Goal: Task Accomplishment & Management: Manage account settings

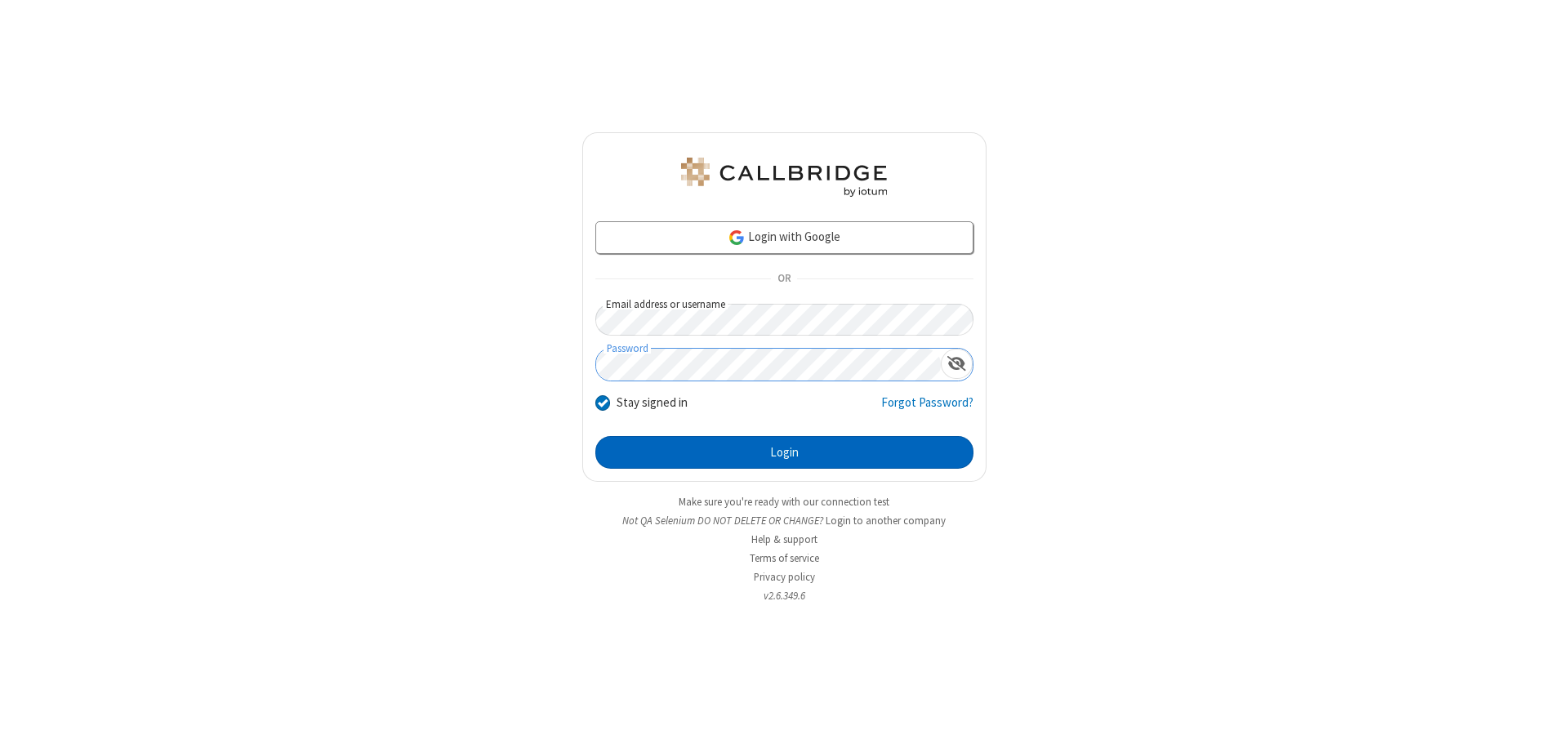
click at [784, 453] on button "Login" at bounding box center [784, 453] width 378 height 32
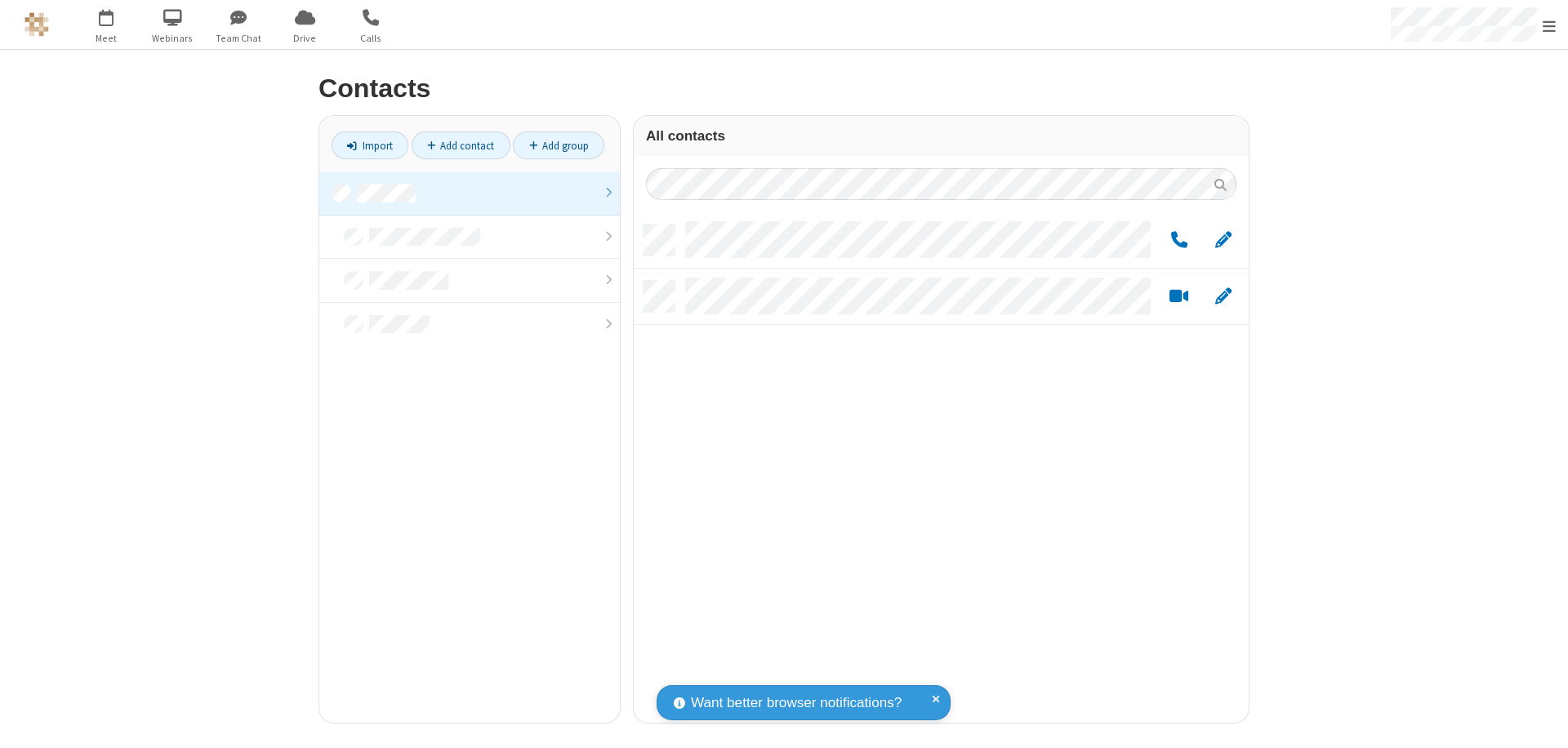
click at [469, 193] on link at bounding box center [469, 193] width 301 height 44
click at [558, 145] on link "Add group" at bounding box center [558, 145] width 92 height 28
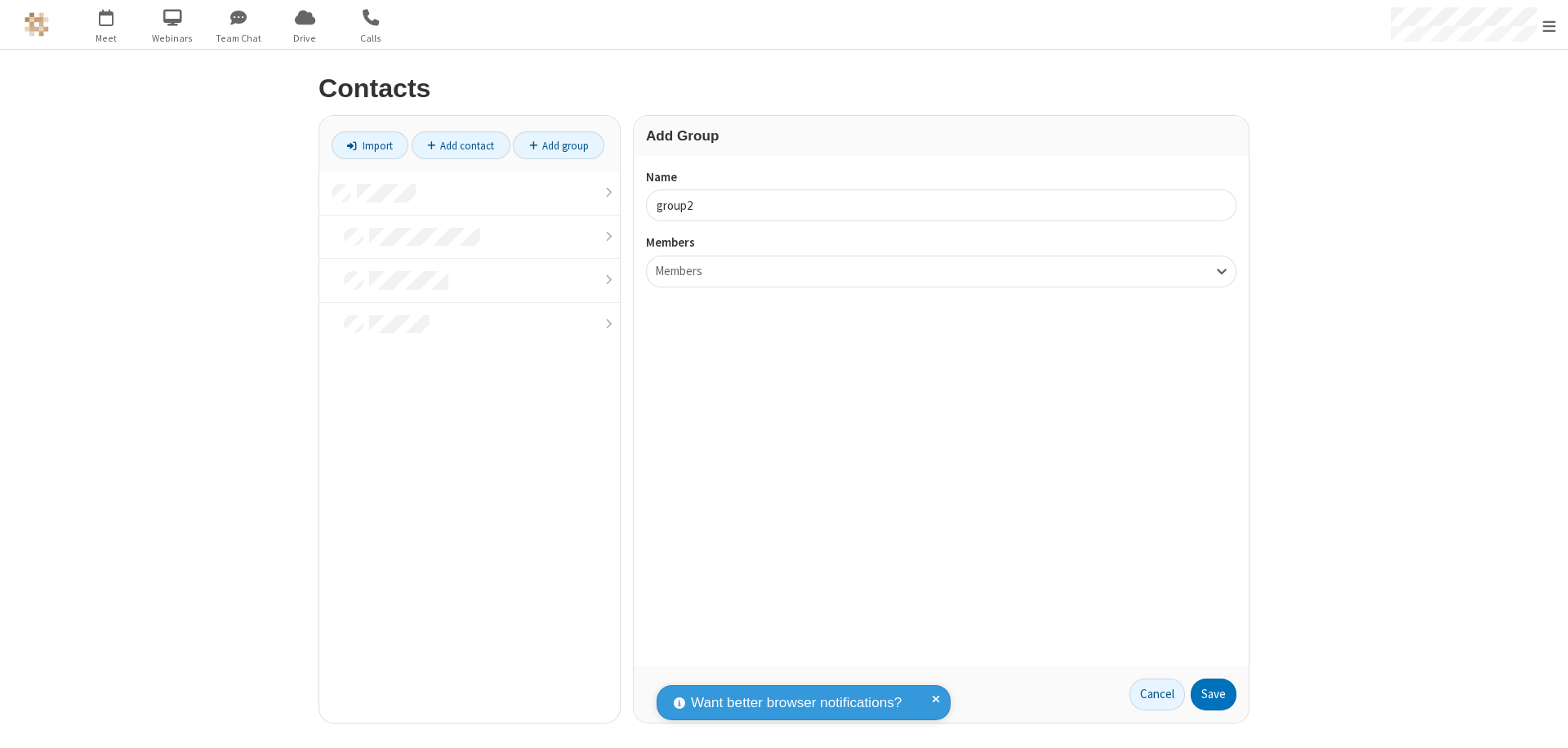
type input "group2"
type input "name19"
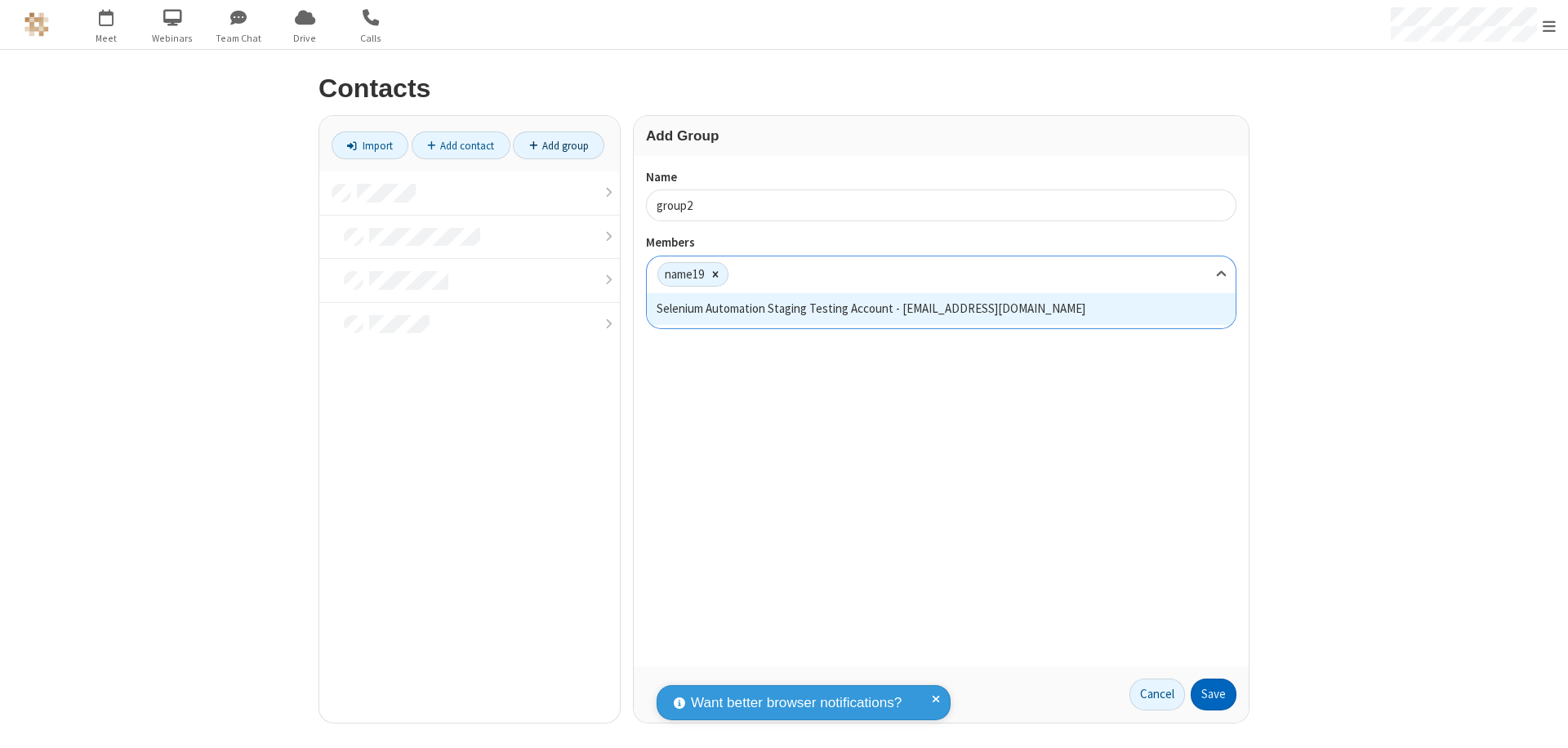
click at [1213, 694] on button "Save" at bounding box center [1213, 695] width 46 height 32
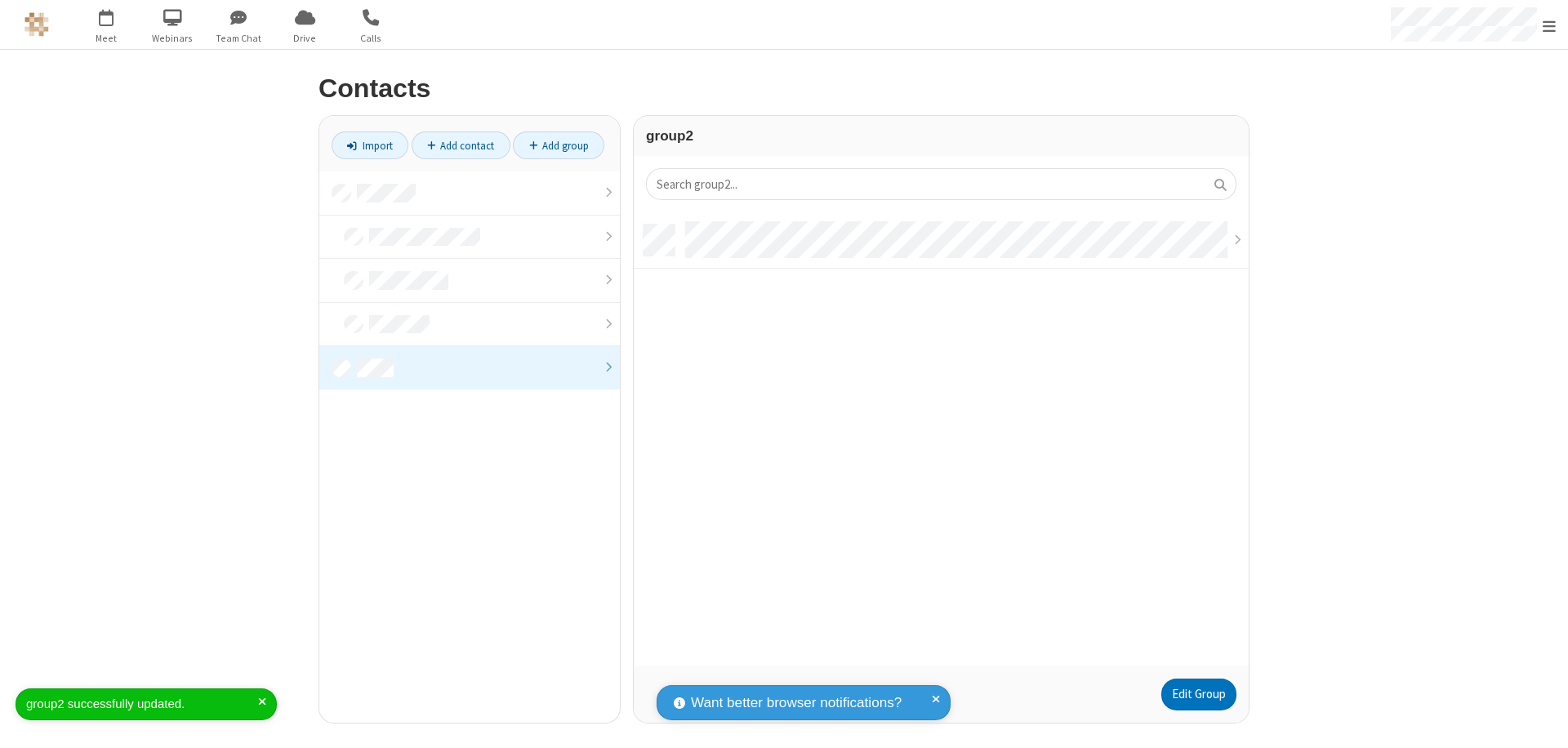
scroll to position [442, 602]
click at [1198, 694] on link "Edit Group" at bounding box center [1199, 695] width 75 height 32
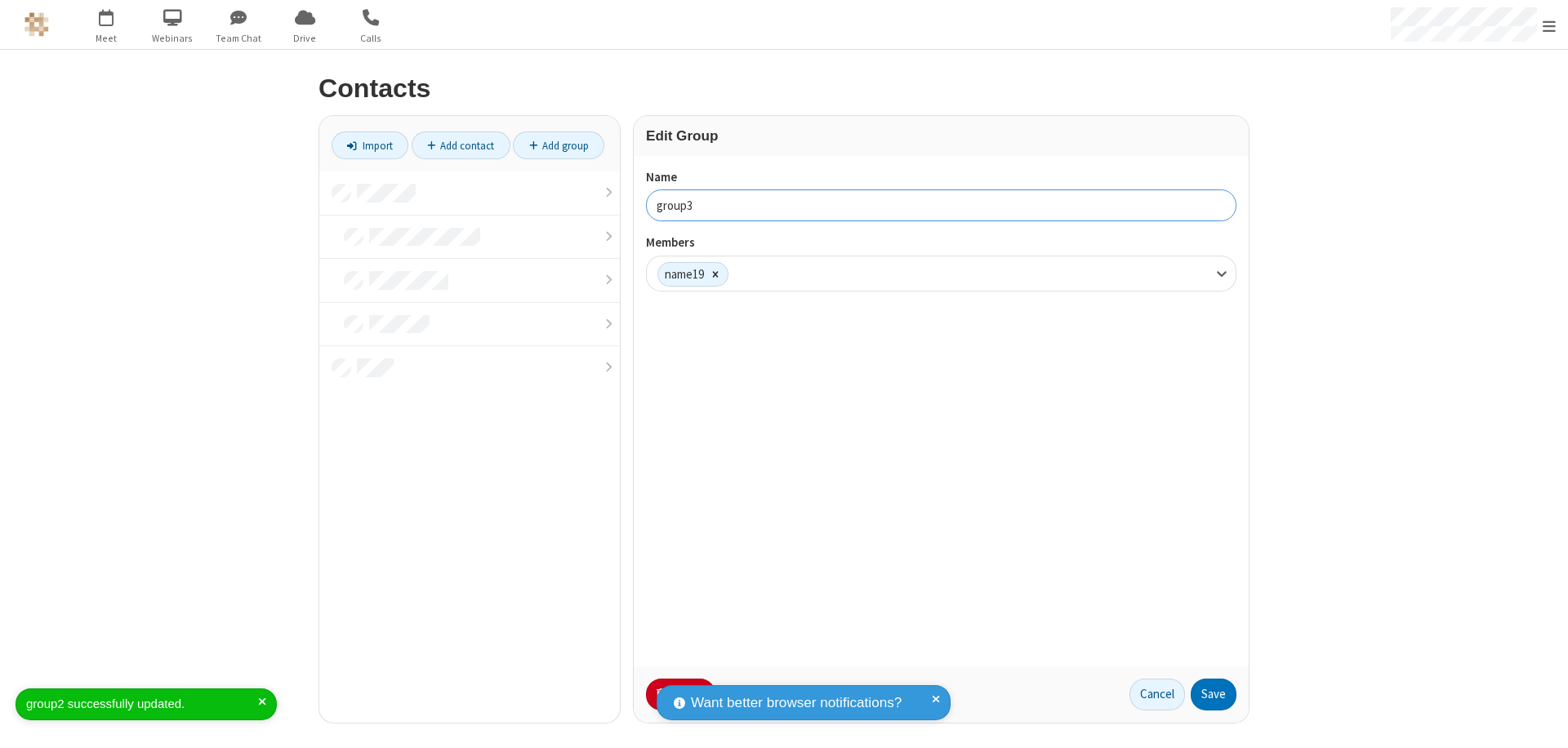
type input "group3"
click at [1213, 694] on button "Save" at bounding box center [1213, 695] width 46 height 32
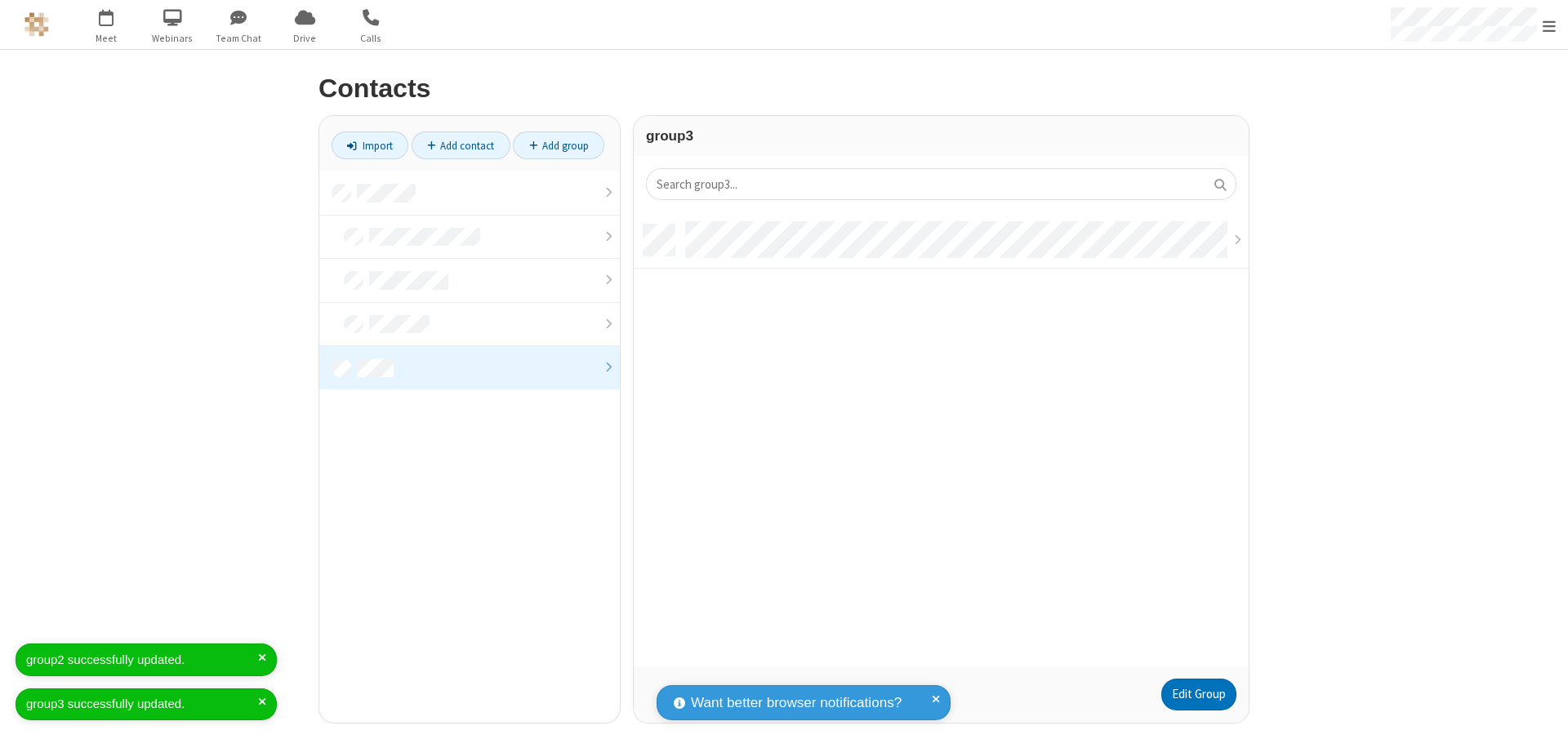
scroll to position [442, 602]
